Goal: Transaction & Acquisition: Download file/media

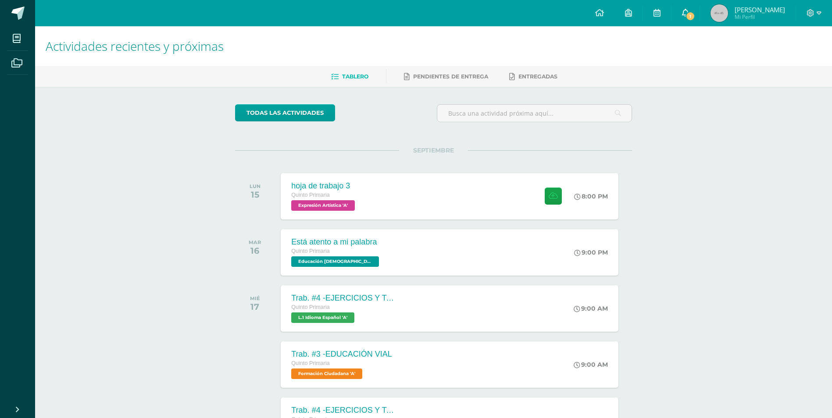
click at [686, 16] on span "1" at bounding box center [690, 16] width 10 height 10
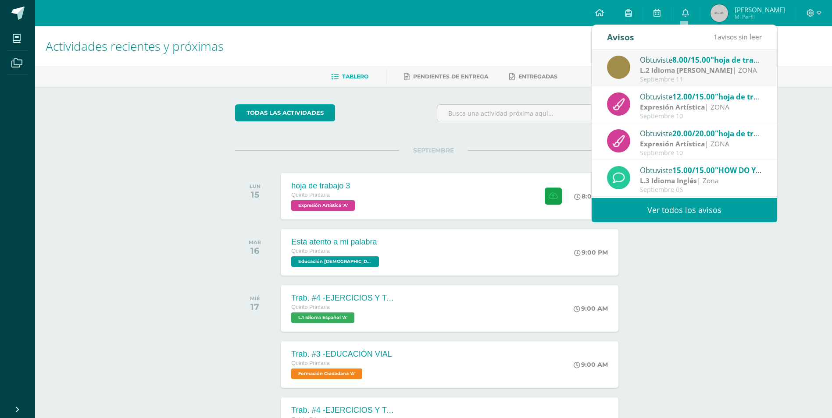
click at [672, 54] on div "Obtuviste 8.00/15.00 "hoja de trabajo 2" en L.2 Idioma Maya Kaqchikel L.2 Idiom…" at bounding box center [683, 68] width 185 height 37
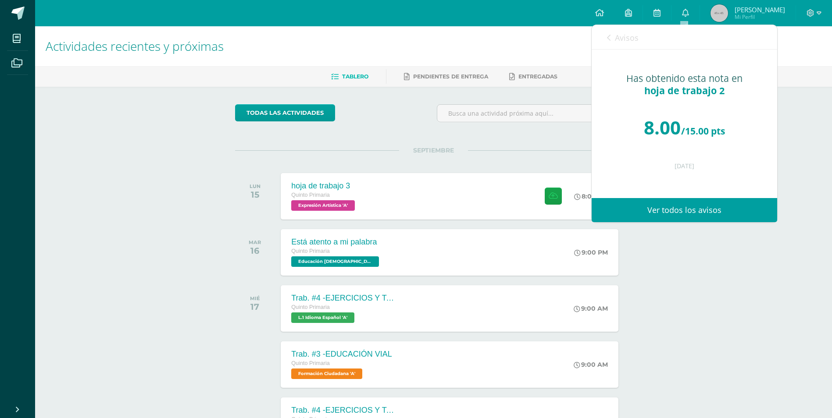
click at [611, 40] on link "Avisos" at bounding box center [623, 37] width 32 height 25
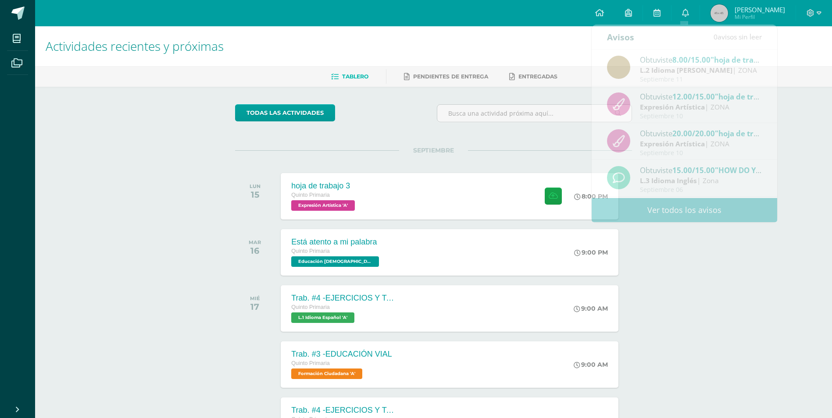
click at [511, 54] on h1 "Actividades recientes y próximas" at bounding box center [433, 46] width 775 height 40
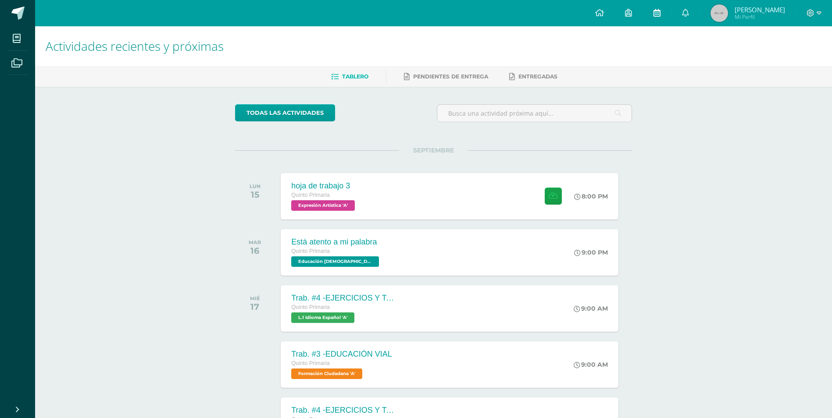
click at [661, 11] on link at bounding box center [657, 13] width 28 height 26
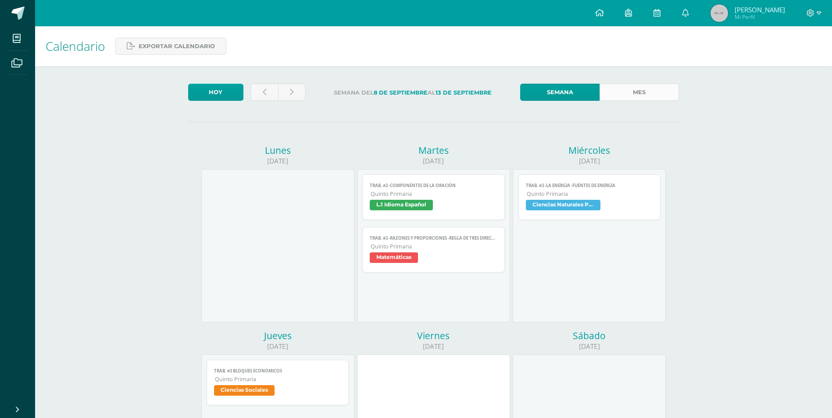
click at [631, 89] on link "Mes" at bounding box center [638, 92] width 79 height 17
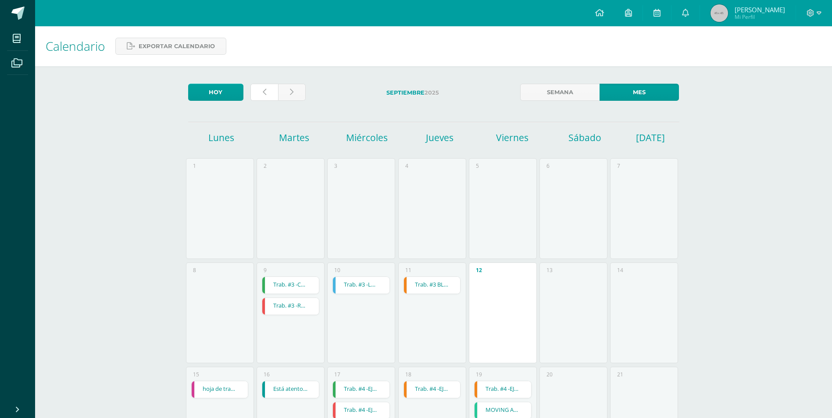
click at [263, 89] on icon at bounding box center [265, 92] width 4 height 7
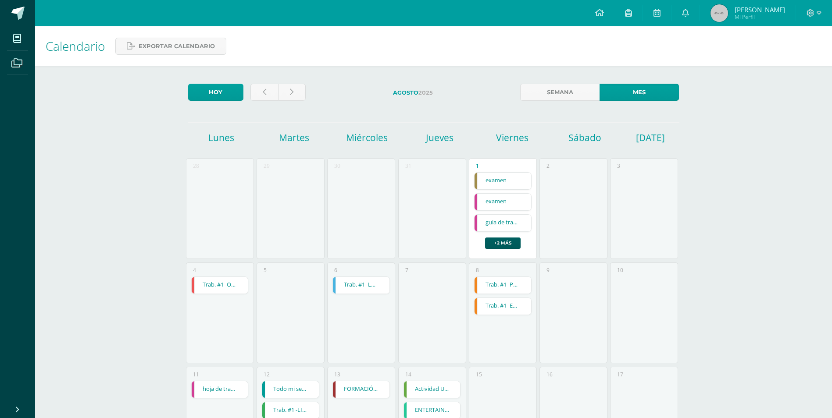
click at [236, 397] on link "hoja de trabajo 1" at bounding box center [220, 389] width 57 height 17
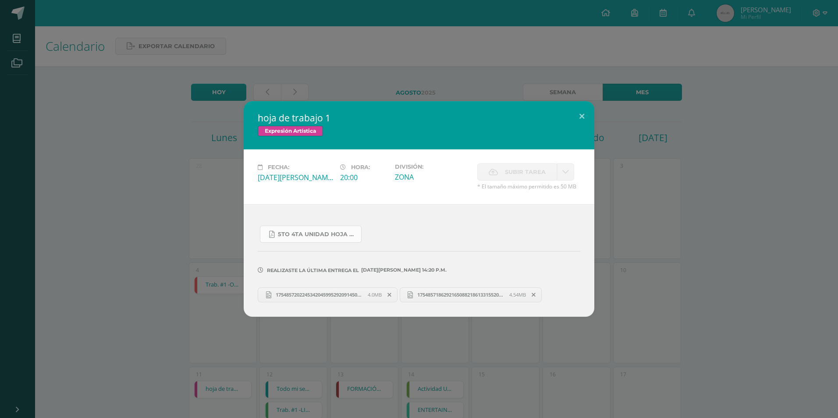
click at [298, 240] on link "5to 4ta unidad hoja de trabajo expresion.pdf" at bounding box center [311, 234] width 102 height 17
click at [327, 240] on link "5to 4ta unidad hoja de trabajo expresion.pdf" at bounding box center [311, 234] width 102 height 17
